Goal: Information Seeking & Learning: Understand process/instructions

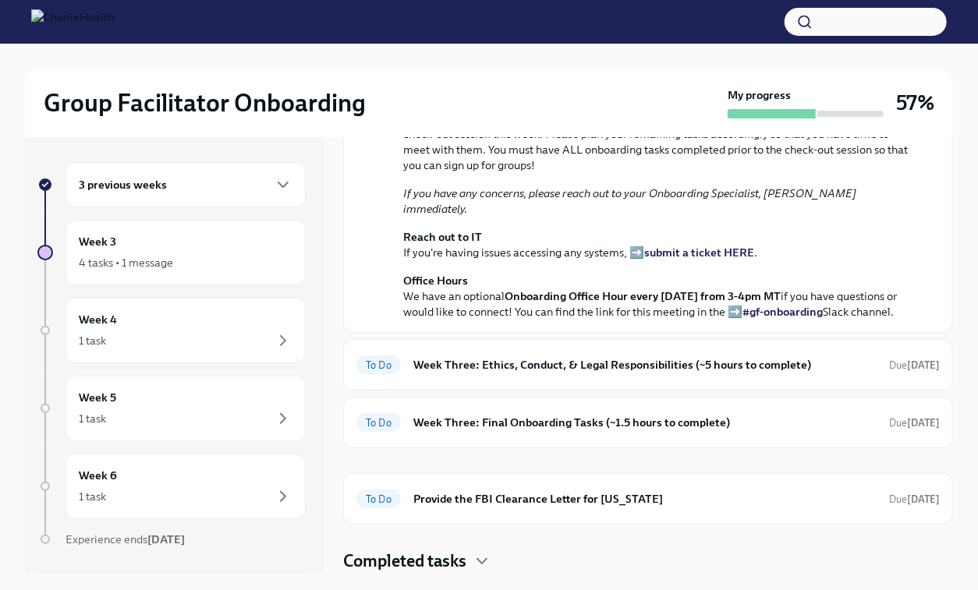
scroll to position [535, 0]
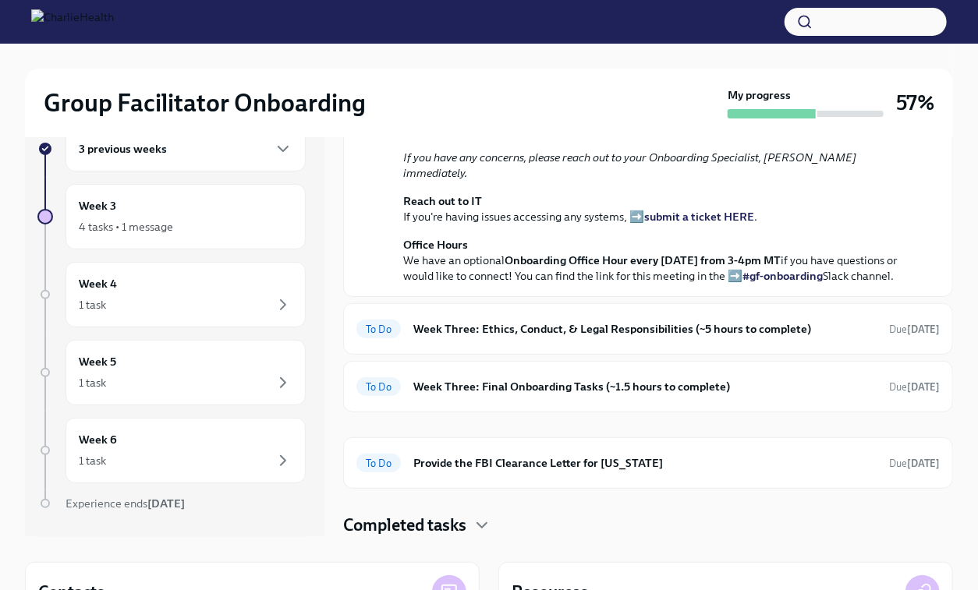
click at [544, 322] on h6 "Week Three: Ethics, Conduct, & Legal Responsibilities (~5 hours to complete)" at bounding box center [644, 328] width 463 height 17
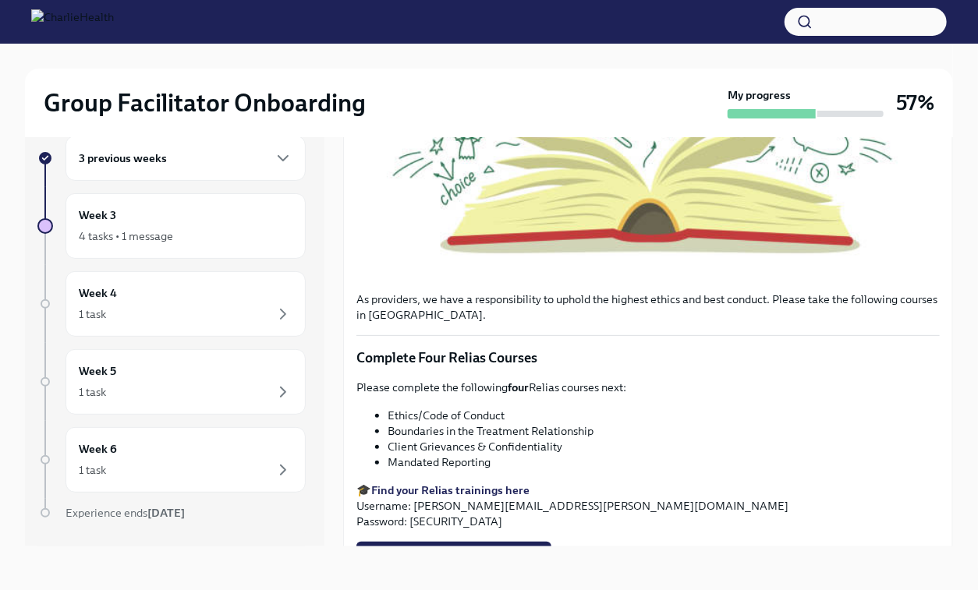
scroll to position [495, 0]
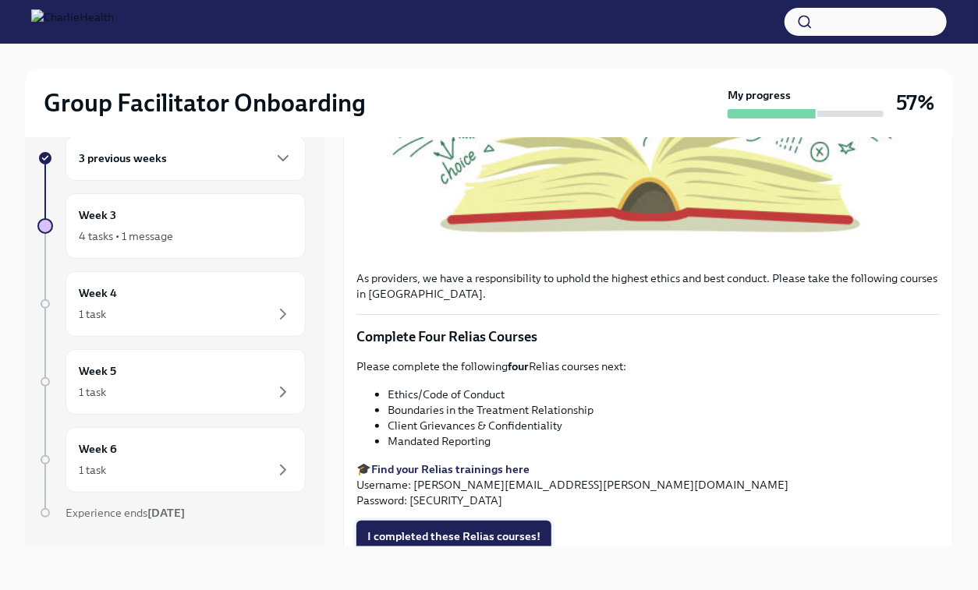
click at [477, 536] on span "I completed these Relias courses!" at bounding box center [453, 537] width 173 height 16
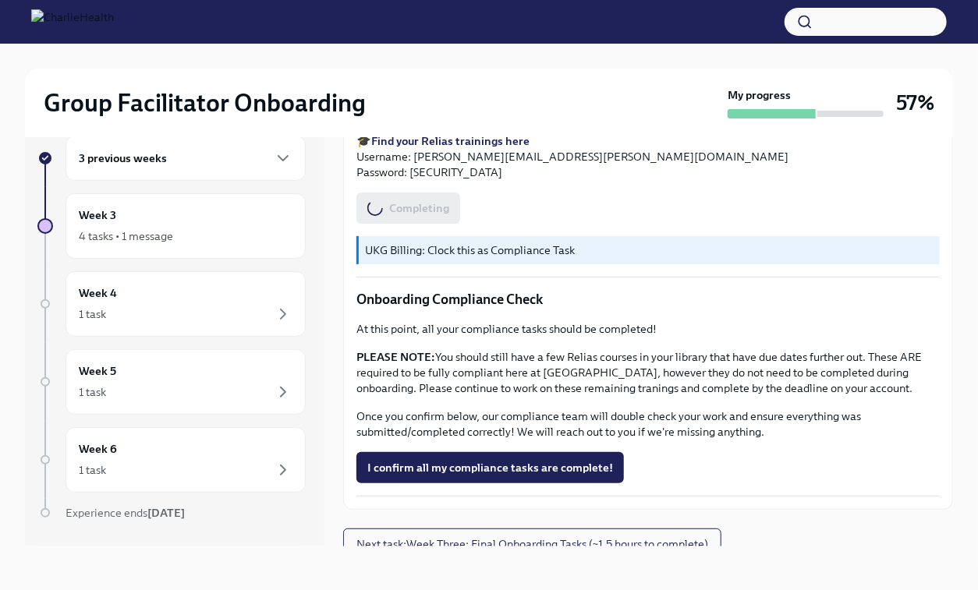
scroll to position [836, 0]
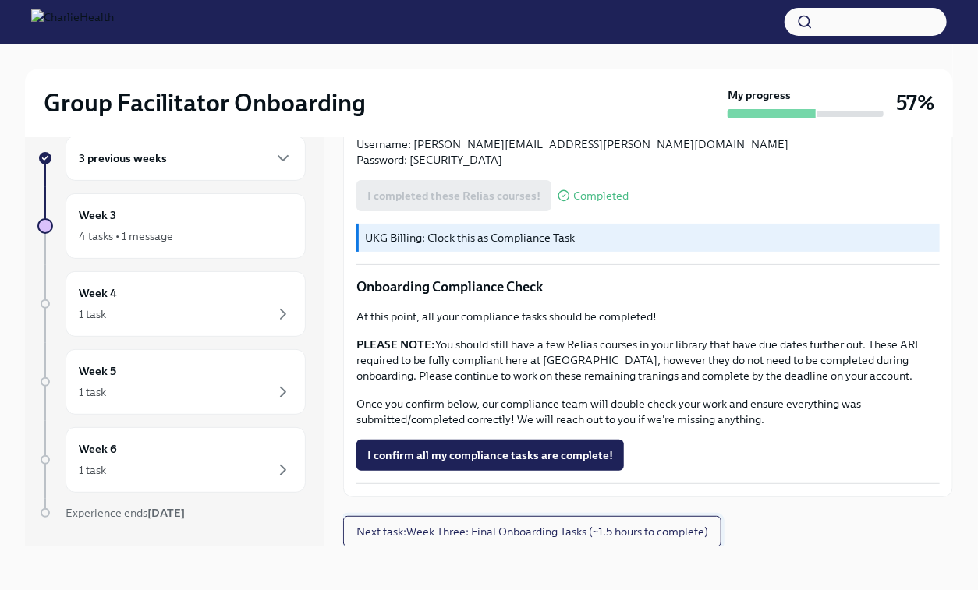
click at [464, 537] on span "Next task : Week Three: Final Onboarding Tasks (~1.5 hours to complete)" at bounding box center [532, 532] width 352 height 16
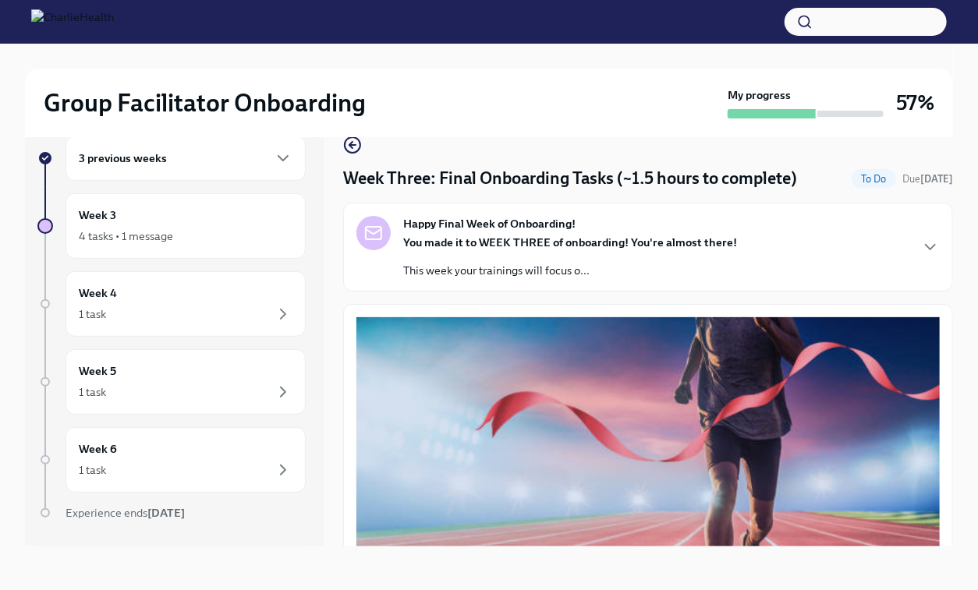
click at [467, 233] on div "Happy Final Week of Onboarding! You made it to WEEK THREE of onboarding! You're…" at bounding box center [570, 247] width 334 height 62
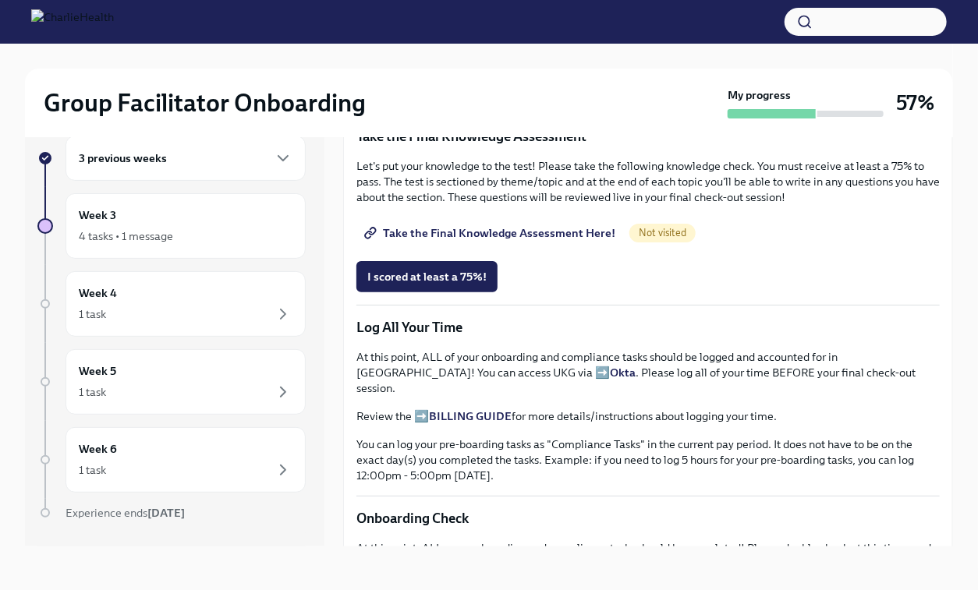
scroll to position [1137, 0]
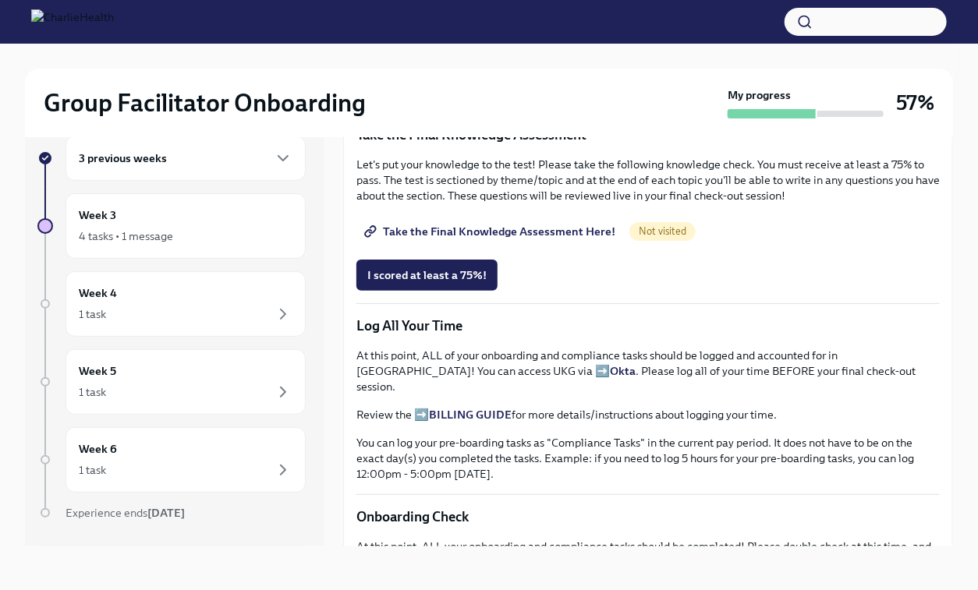
click at [474, 92] on span "Group Facilitator Study Guide" at bounding box center [450, 84] width 166 height 16
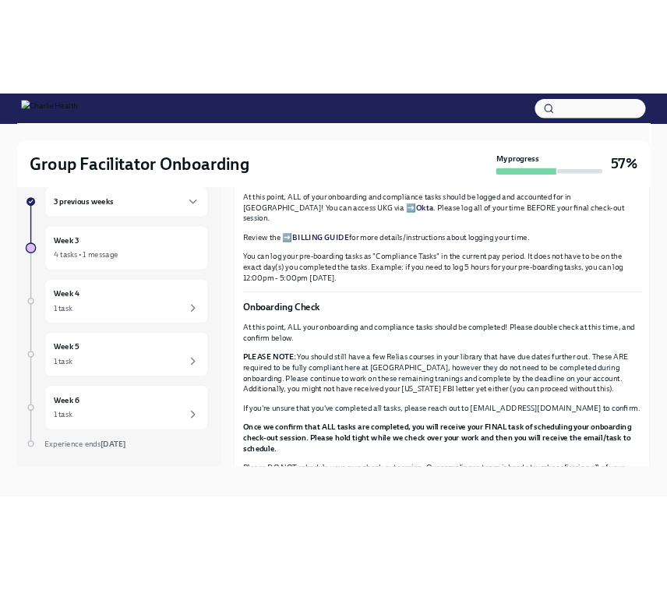
scroll to position [1323, 0]
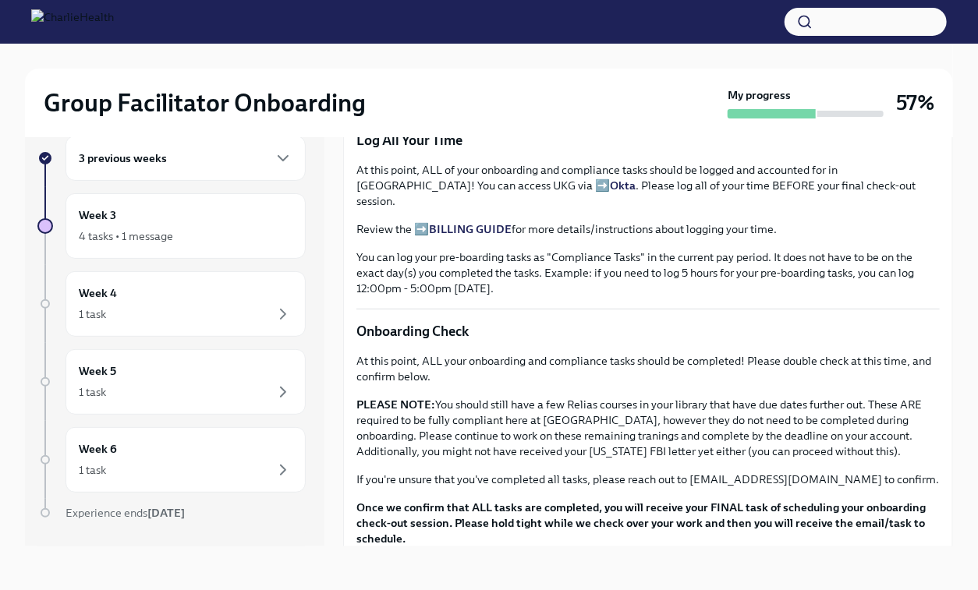
click at [448, 54] on span "Take the Final Knowledge Assessment Here!" at bounding box center [491, 46] width 248 height 16
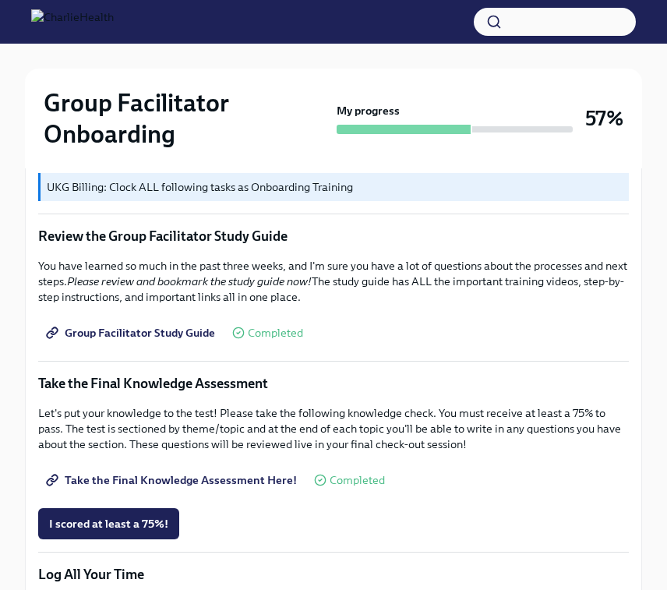
scroll to position [750, 0]
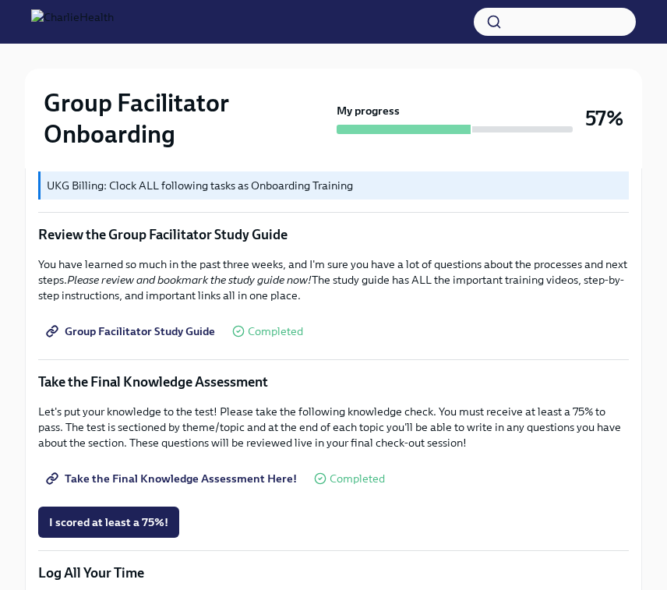
click at [165, 335] on span "Group Facilitator Study Guide" at bounding box center [132, 332] width 166 height 16
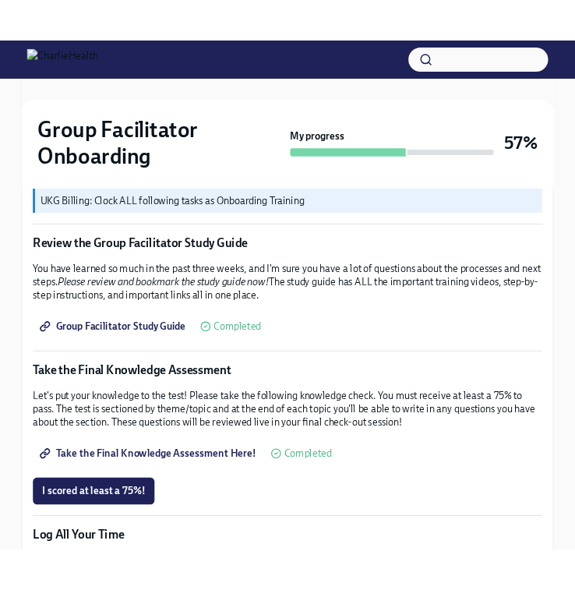
scroll to position [774, 0]
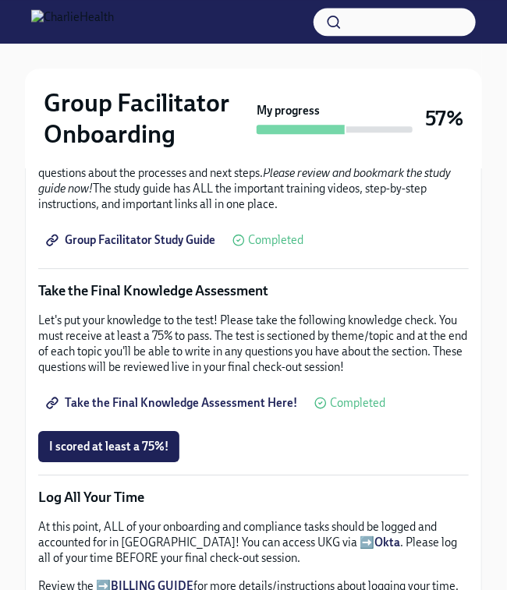
drag, startPoint x: 500, startPoint y: 103, endPoint x: 912, endPoint y: 132, distance: 413.5
click at [507, 132] on html "Group Facilitator Onboarding My progress 57% Week 3 4 tasks • 1 message Week Th…" at bounding box center [253, 206] width 507 height 1960
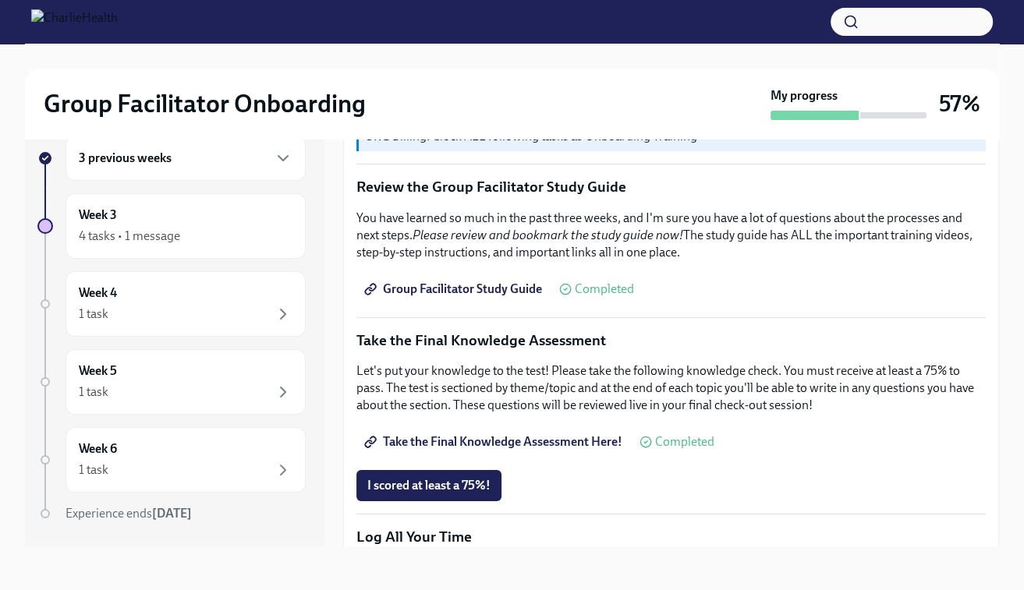
scroll to position [762, 0]
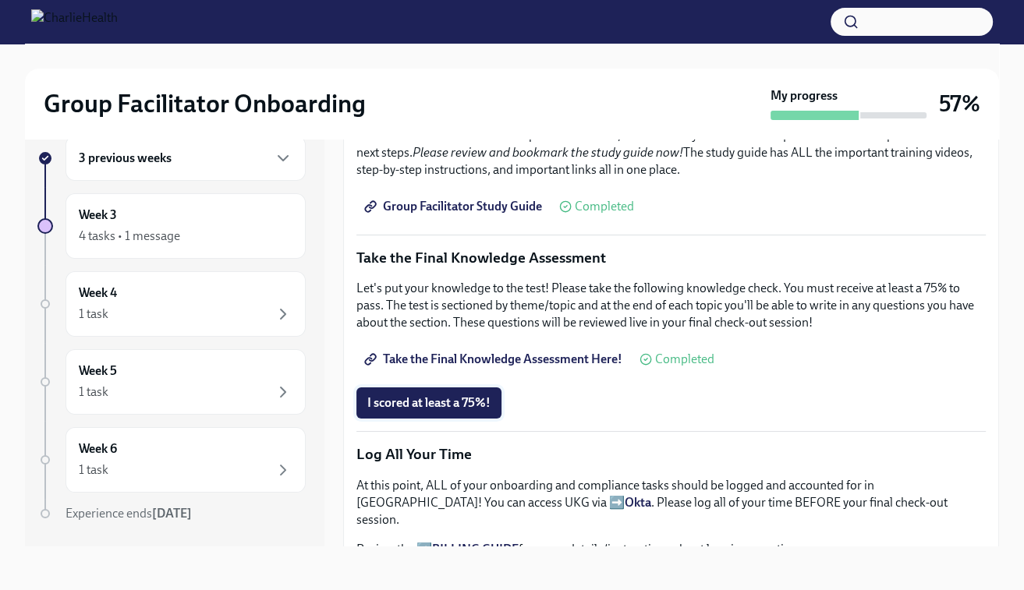
click at [465, 405] on span "I scored at least a 75%!" at bounding box center [428, 403] width 123 height 16
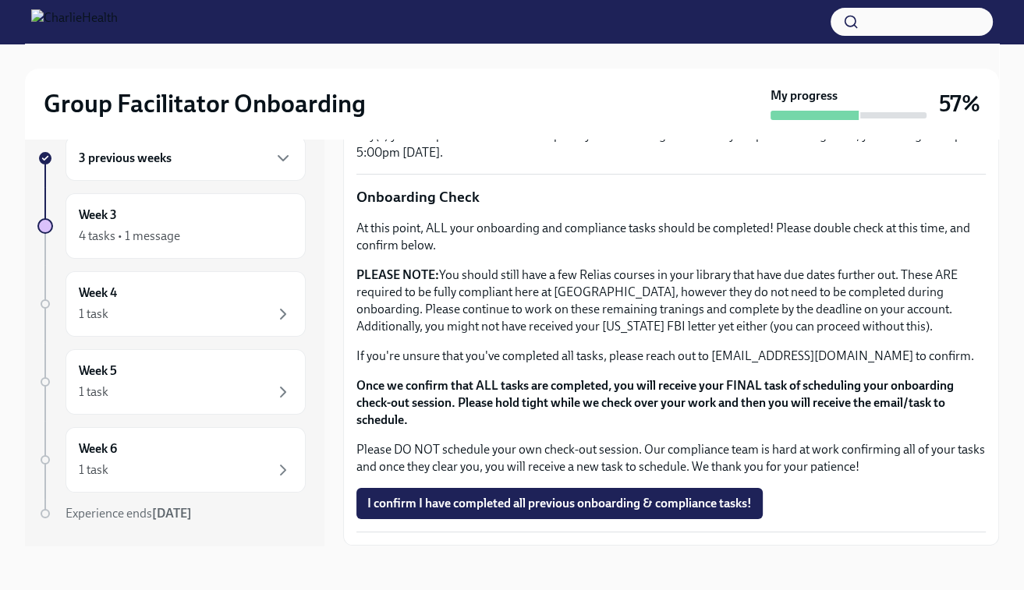
scroll to position [1229, 0]
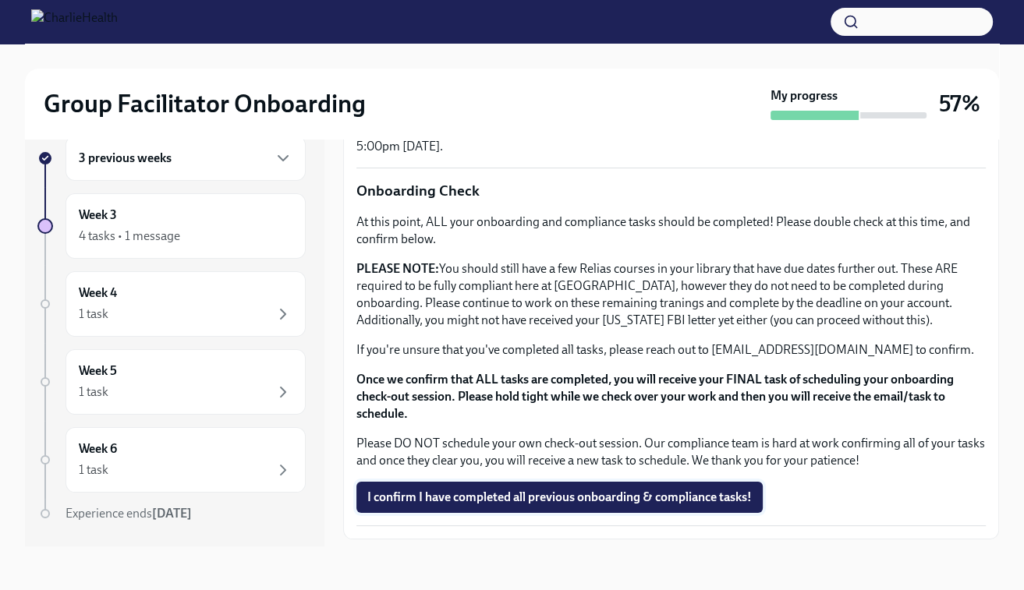
click at [483, 490] on span "I confirm I have completed all previous onboarding & compliance tasks!" at bounding box center [559, 498] width 384 height 16
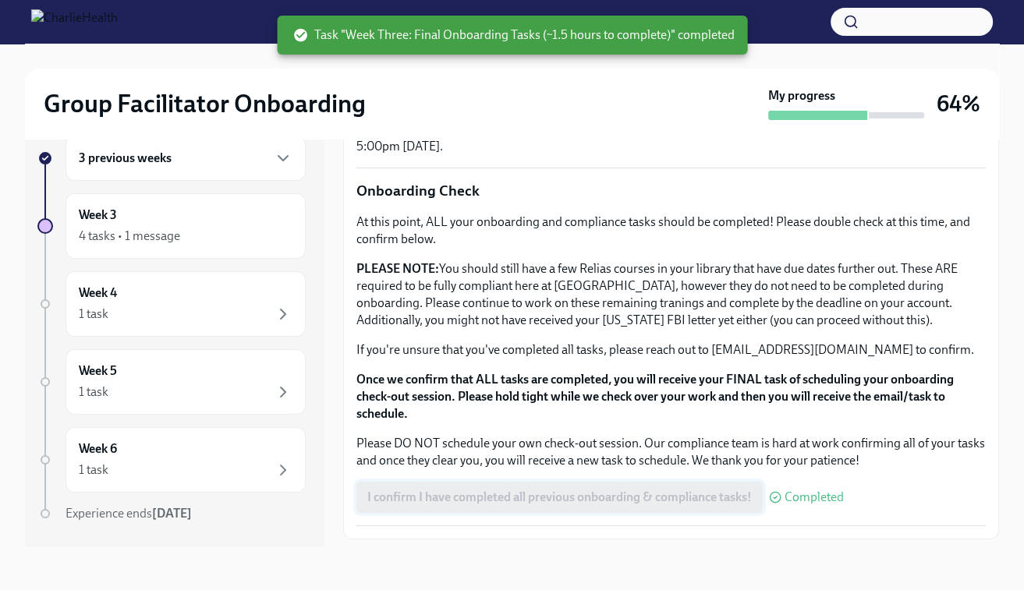
scroll to position [1254, 0]
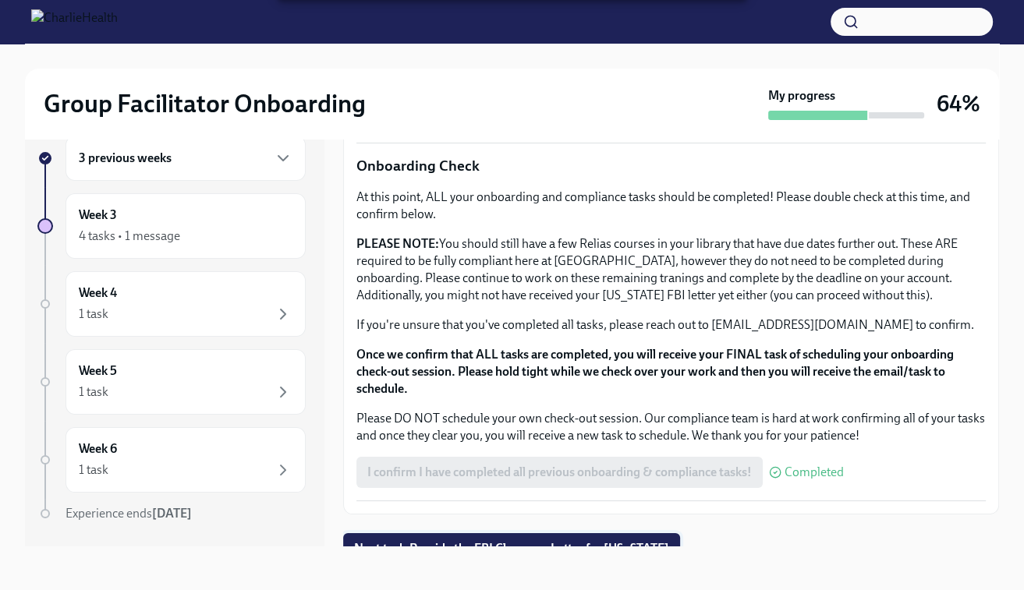
click at [481, 541] on span "Next task : Provide the FBI Clearance Letter for [US_STATE]" at bounding box center [511, 549] width 315 height 16
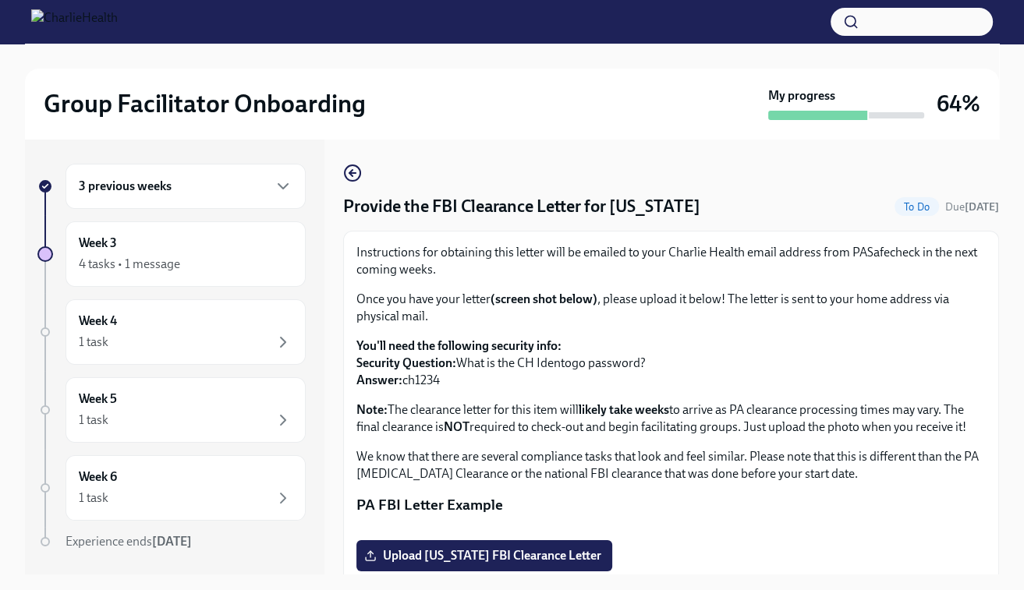
click at [795, 112] on div at bounding box center [817, 115] width 99 height 9
click at [147, 249] on div "Week 3 4 tasks • 1 message" at bounding box center [186, 254] width 214 height 39
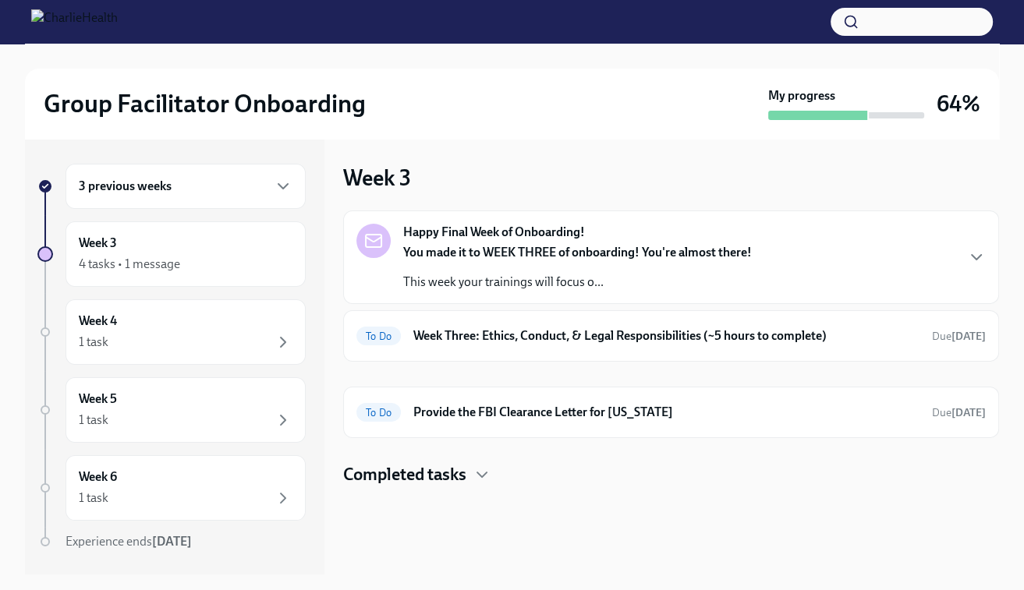
click at [473, 481] on div "Completed tasks" at bounding box center [671, 474] width 656 height 23
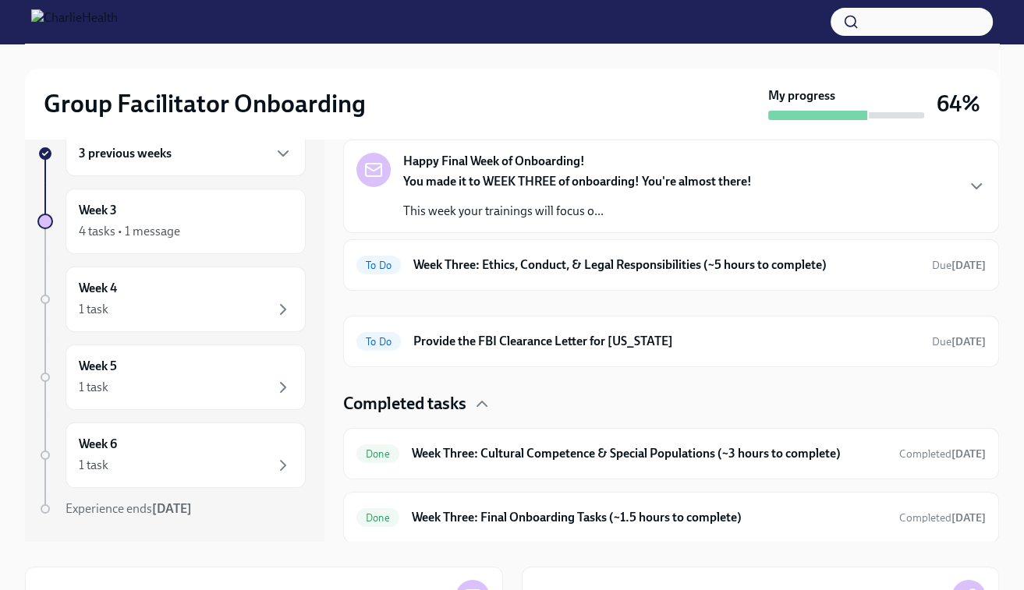
scroll to position [44, 0]
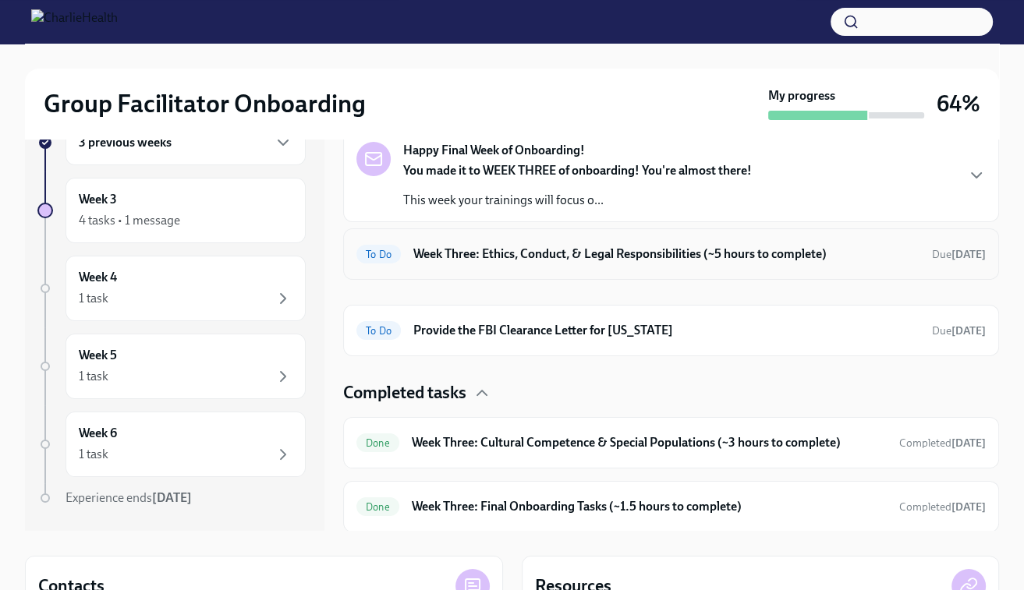
click at [568, 254] on h6 "Week Three: Ethics, Conduct, & Legal Responsibilities (~5 hours to complete)" at bounding box center [666, 254] width 506 height 17
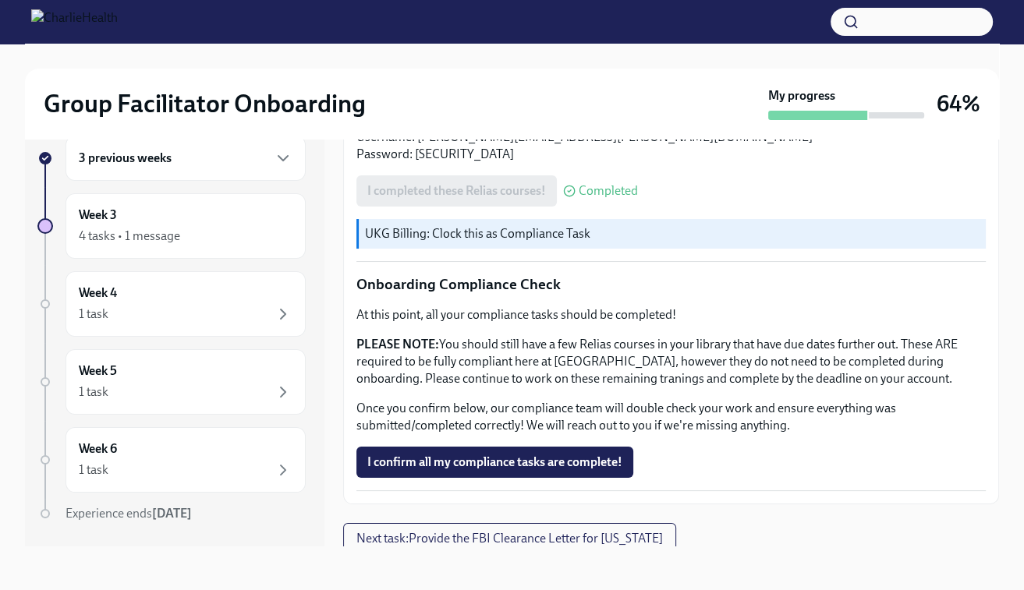
scroll to position [903, 0]
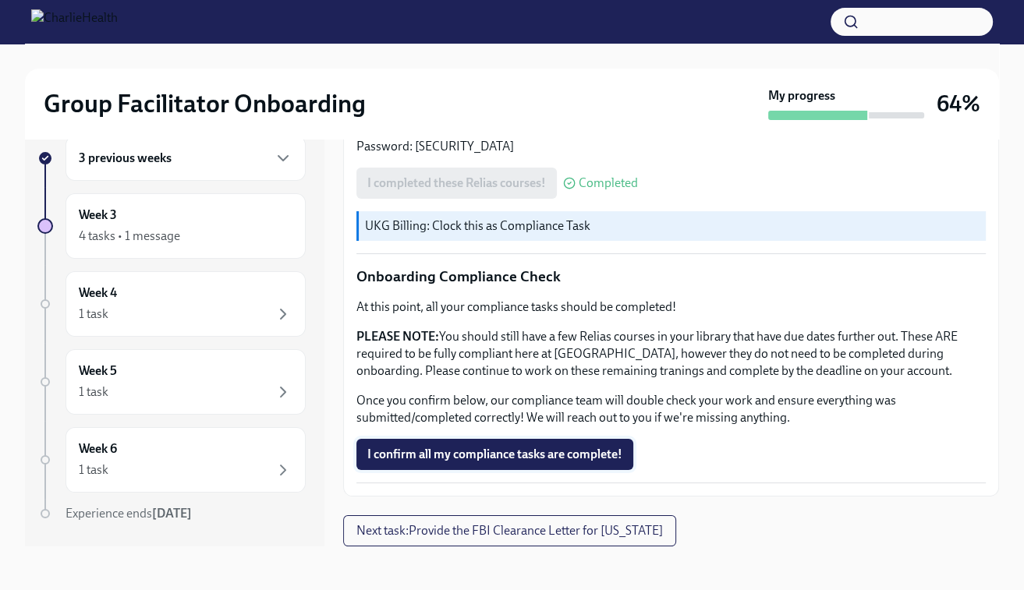
click at [501, 461] on span "I confirm all my compliance tasks are complete!" at bounding box center [494, 455] width 255 height 16
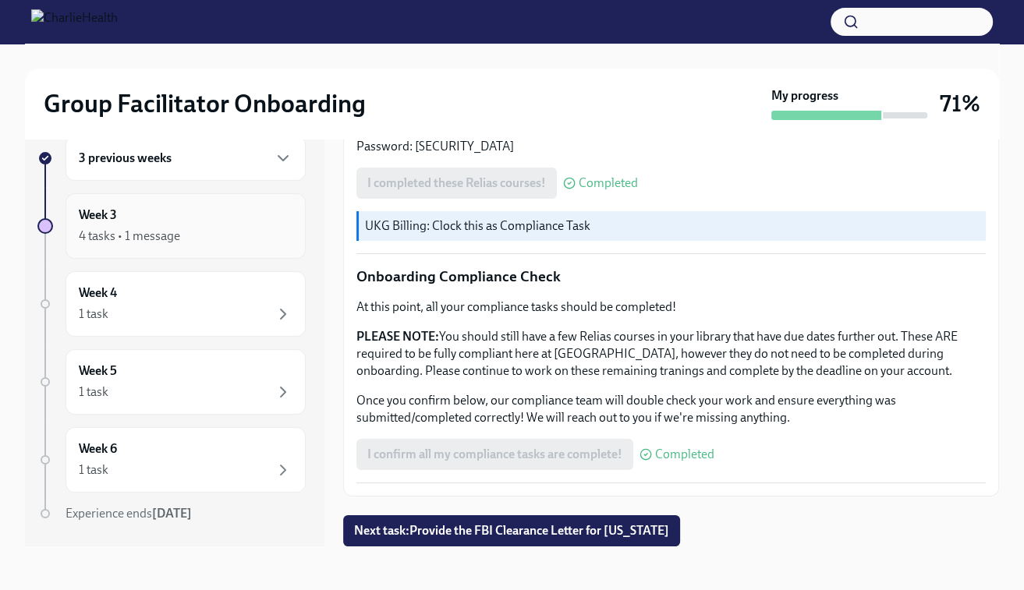
click at [205, 225] on div "Week 3 4 tasks • 1 message" at bounding box center [186, 226] width 214 height 39
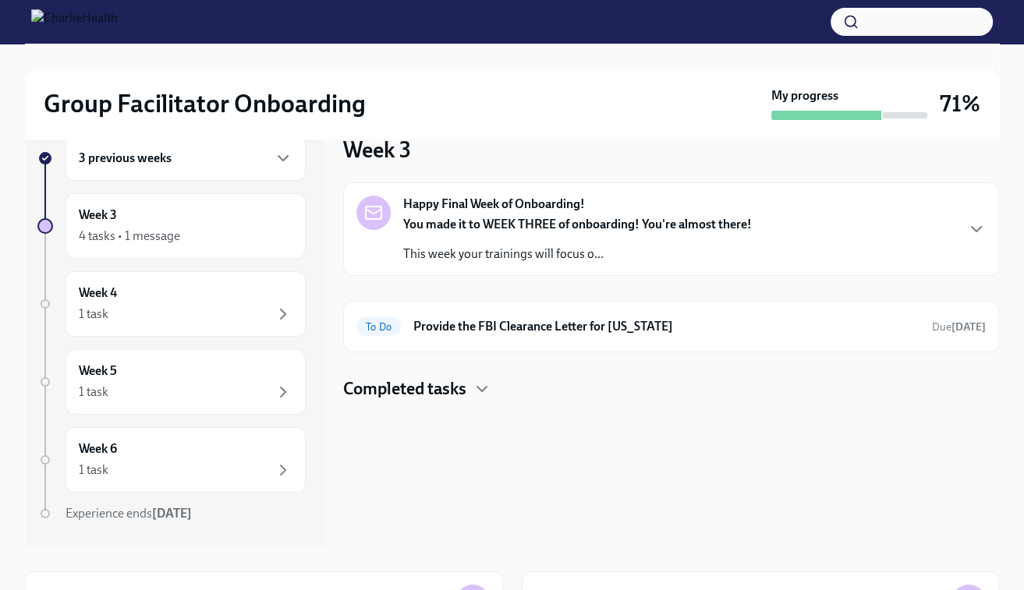
click at [466, 395] on h4 "Completed tasks" at bounding box center [404, 388] width 123 height 23
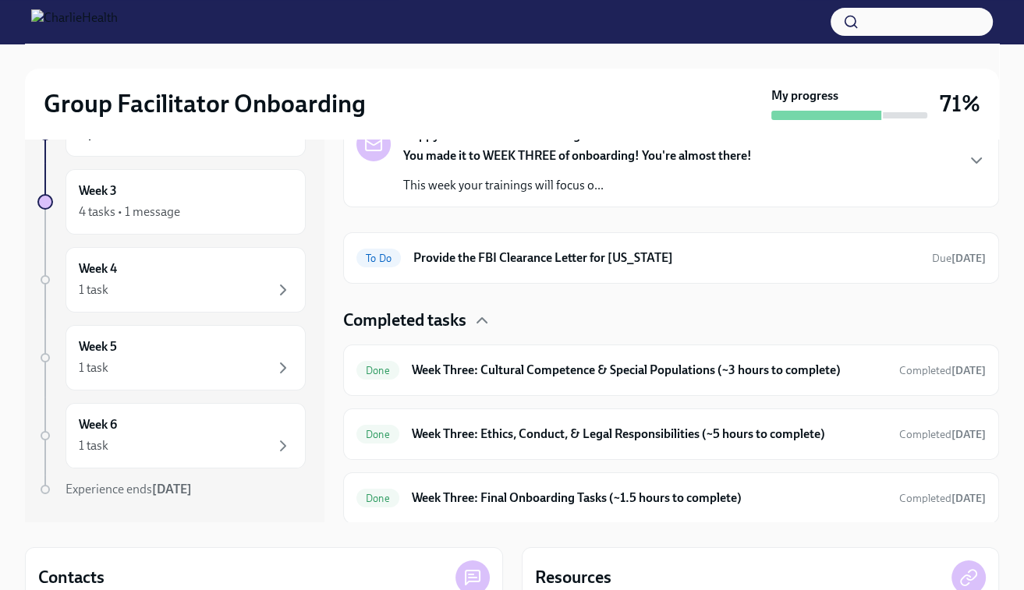
scroll to position [68, 0]
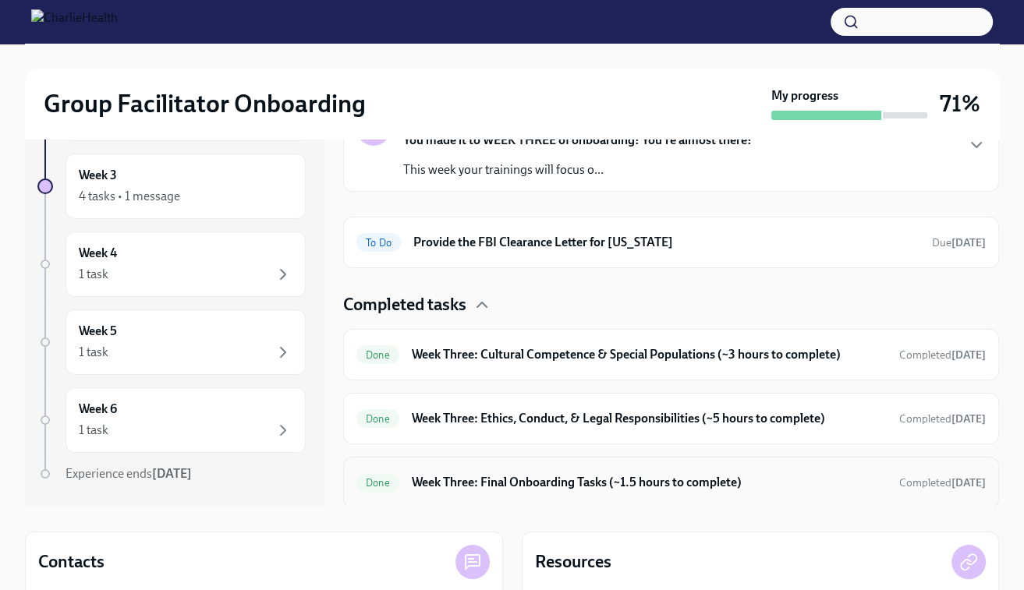
click at [698, 487] on h6 "Week Three: Final Onboarding Tasks (~1.5 hours to complete)" at bounding box center [649, 482] width 475 height 17
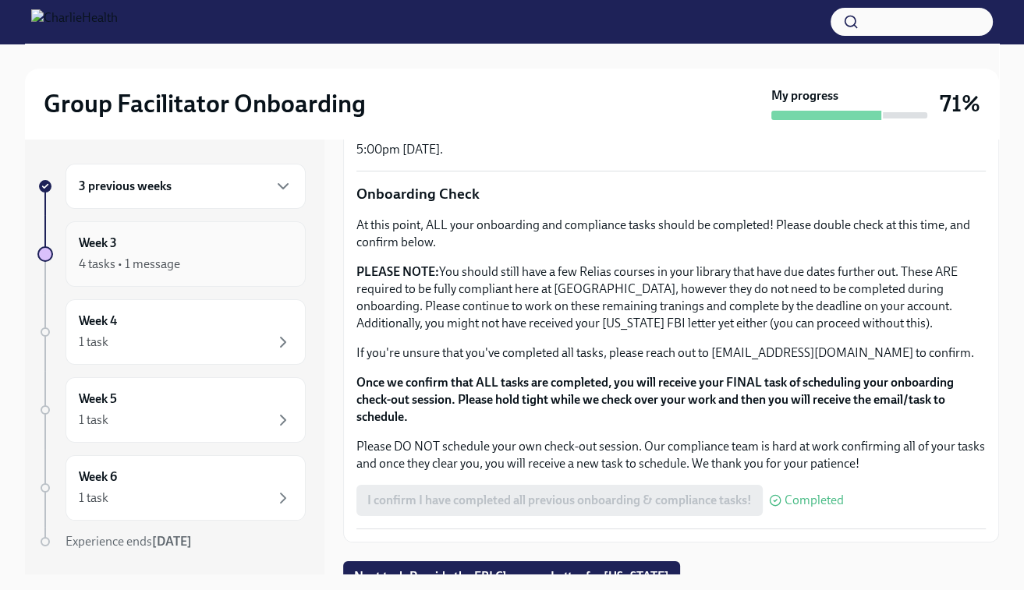
click at [217, 225] on div "Week 3 4 tasks • 1 message" at bounding box center [186, 254] width 240 height 66
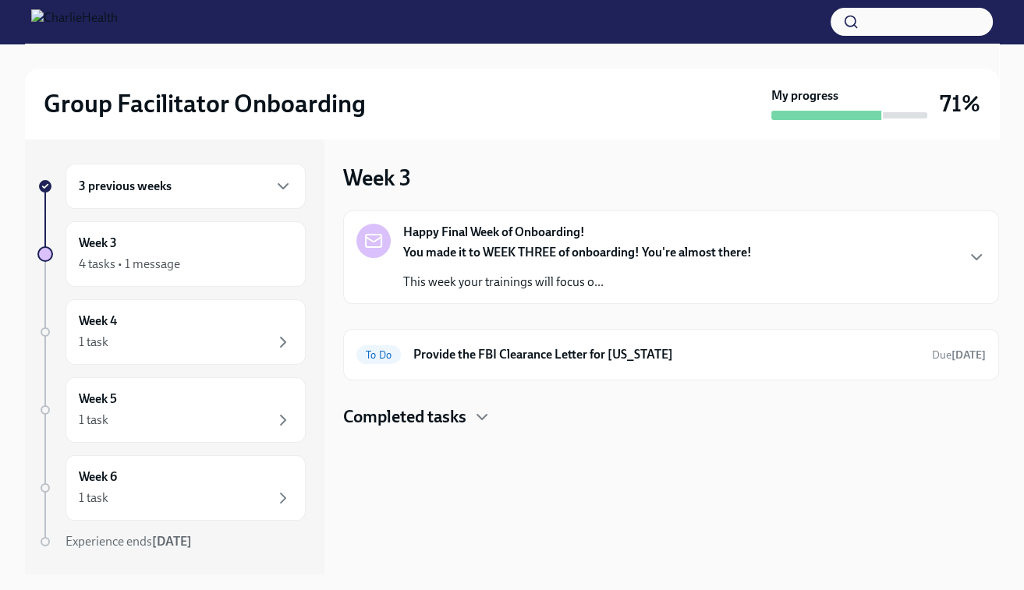
click at [466, 420] on h4 "Completed tasks" at bounding box center [404, 416] width 123 height 23
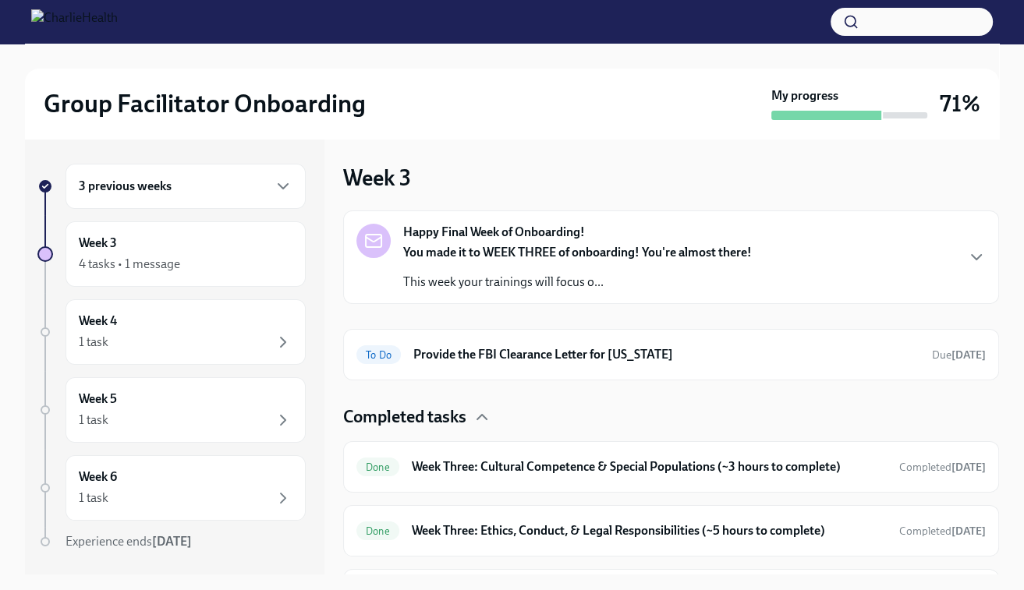
scroll to position [44, 0]
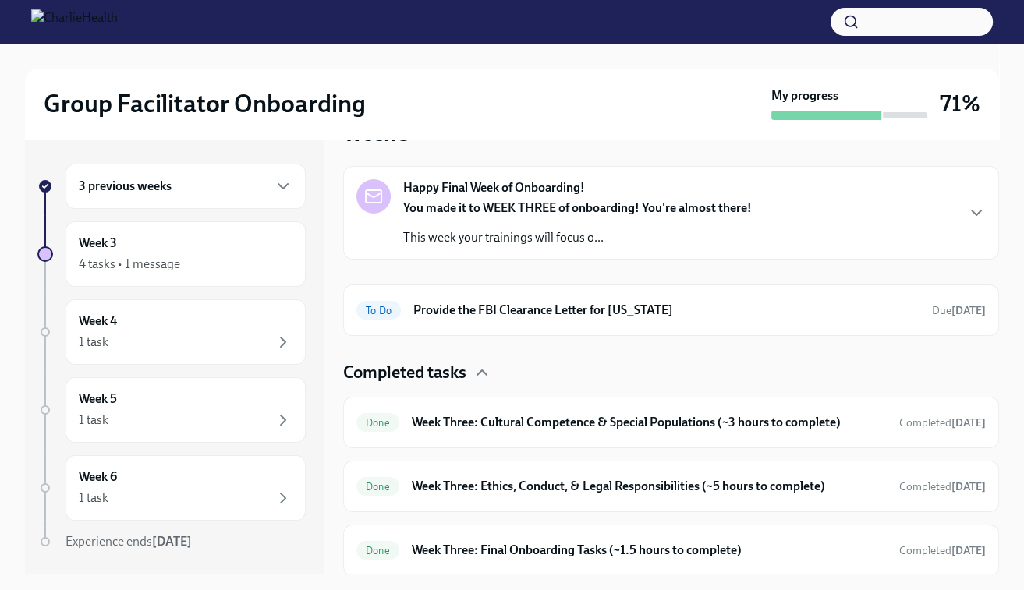
click at [643, 126] on div "Group Facilitator Onboarding My progress 71%" at bounding box center [512, 104] width 974 height 70
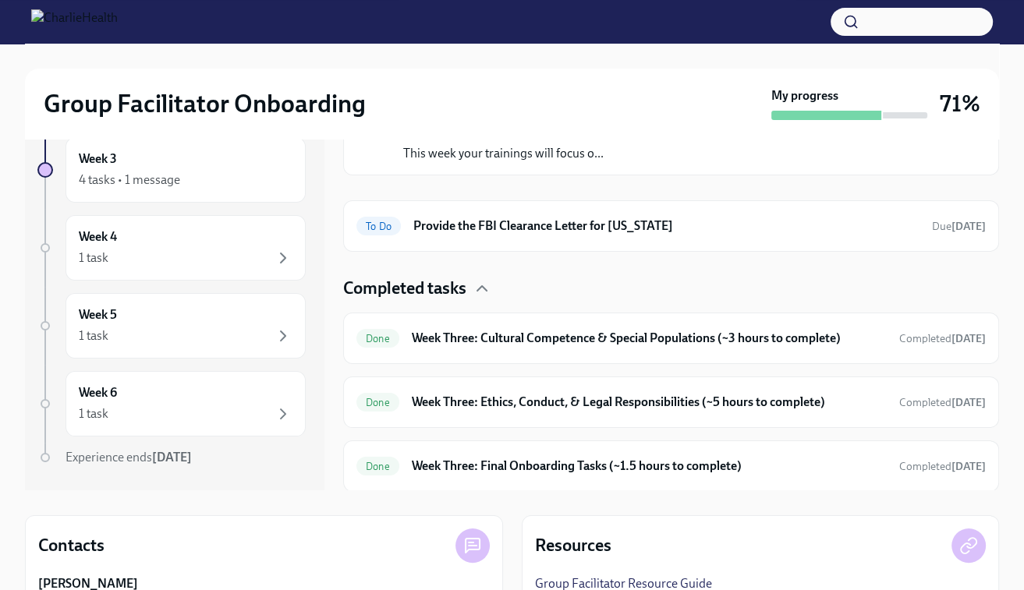
scroll to position [19, 0]
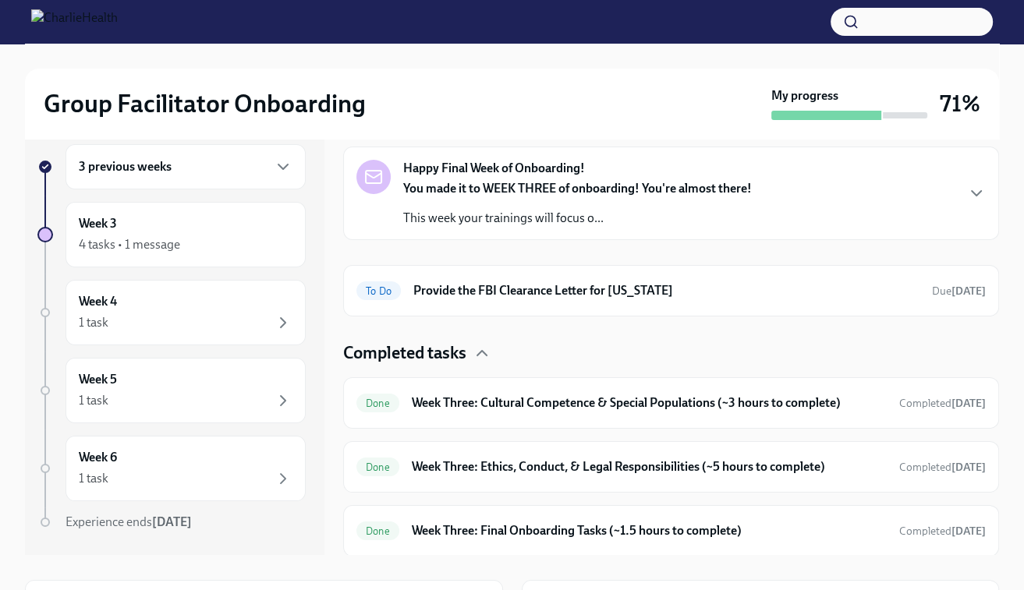
click at [559, 214] on p "This week your trainings will focus o..." at bounding box center [577, 218] width 349 height 17
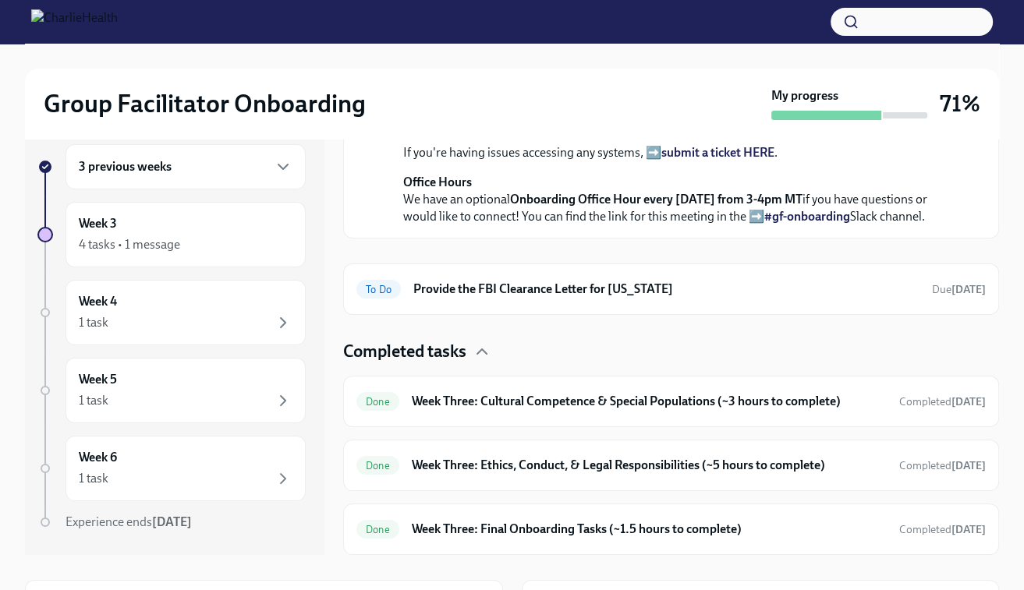
scroll to position [657, 0]
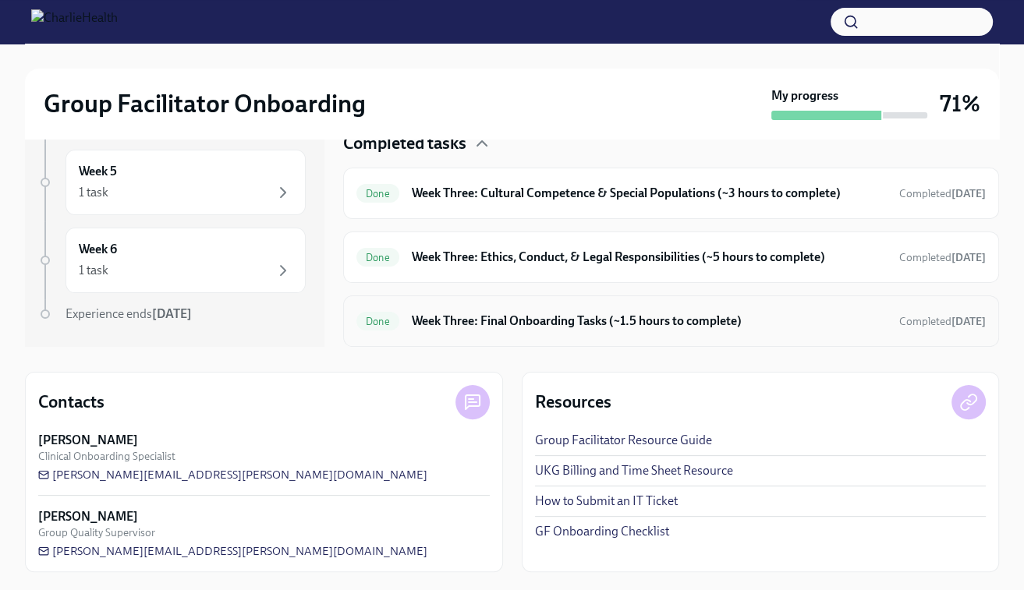
click at [579, 331] on div "Done Week Three: Final Onboarding Tasks (~1.5 hours to complete) Completed [DAT…" at bounding box center [670, 321] width 629 height 25
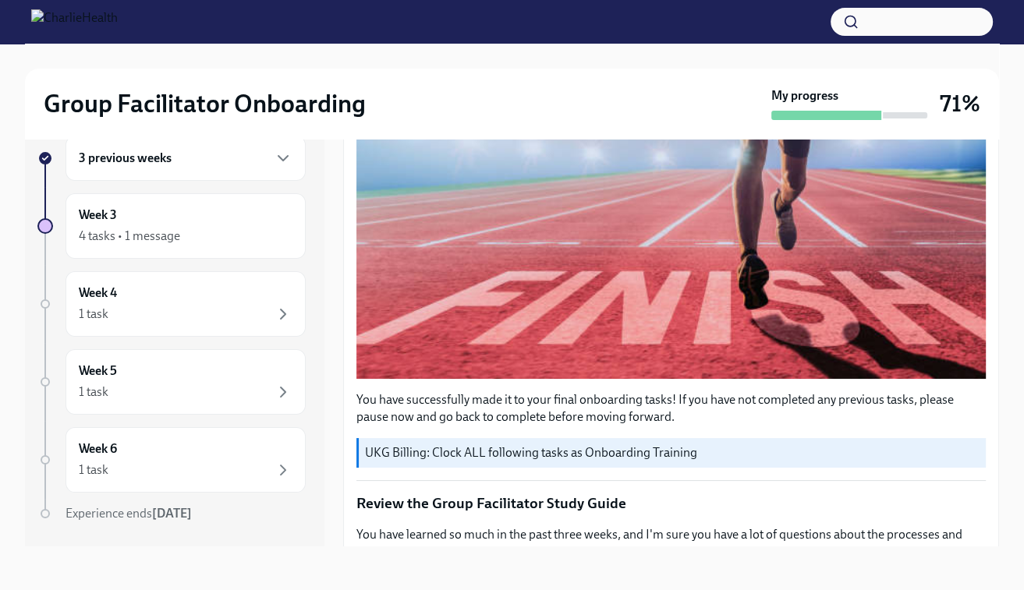
scroll to position [27, 0]
